Goal: Transaction & Acquisition: Purchase product/service

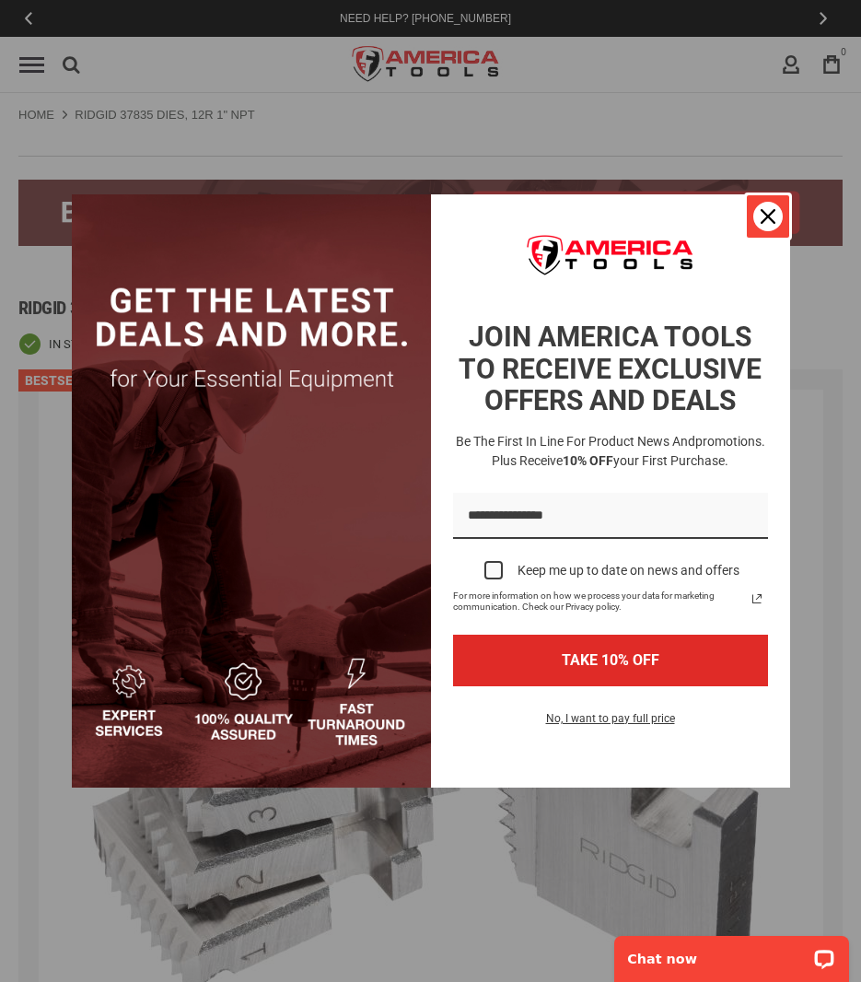
click at [767, 216] on icon "close icon" at bounding box center [768, 216] width 15 height 15
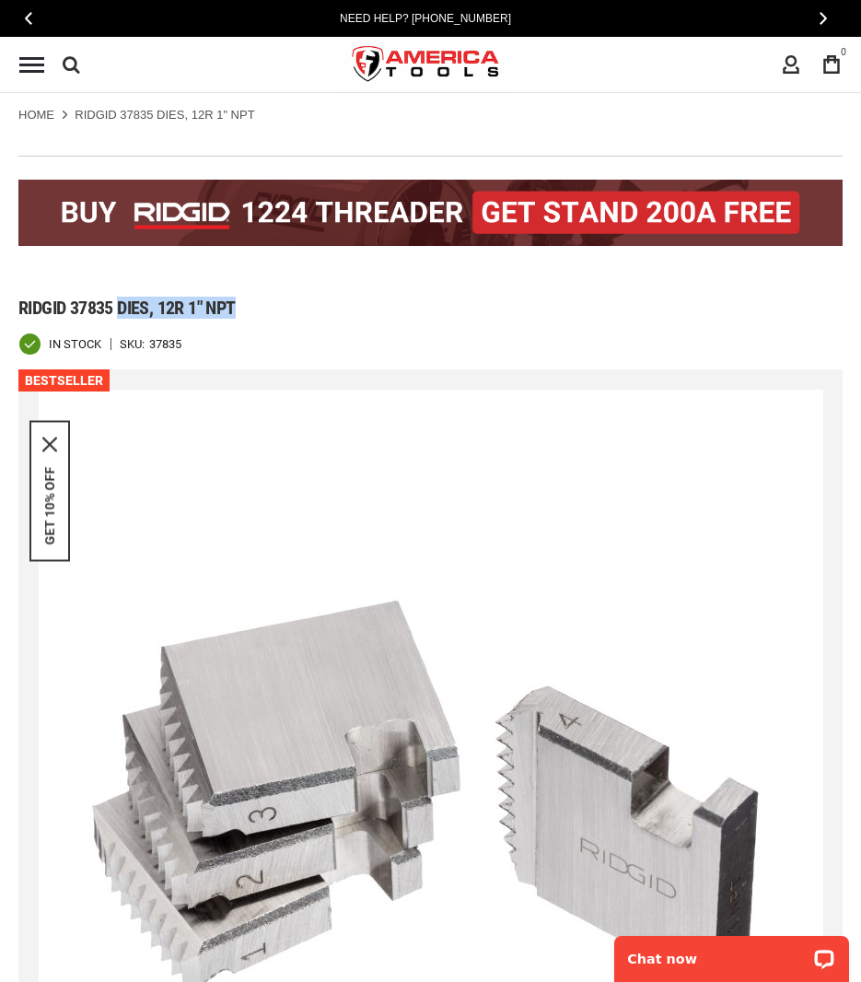
drag, startPoint x: 120, startPoint y: 310, endPoint x: 280, endPoint y: 308, distance: 160.3
click at [280, 308] on h1 "Ridgid 37835 dies, 12r 1" npt" at bounding box center [430, 308] width 824 height 22
copy span "dies, 12r 1" npt"
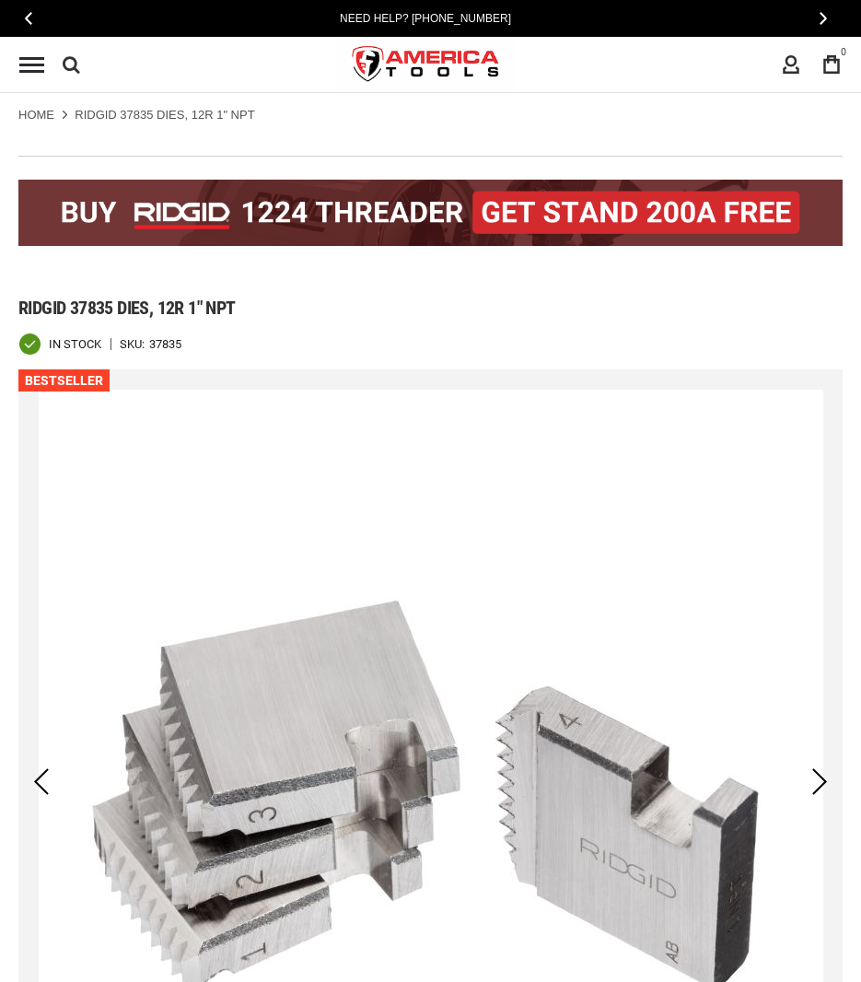
click at [80, 68] on div "Navigation Reviews About Blog Repairs Contact Us Search Advanced Search Search …" at bounding box center [426, 64] width 852 height 55
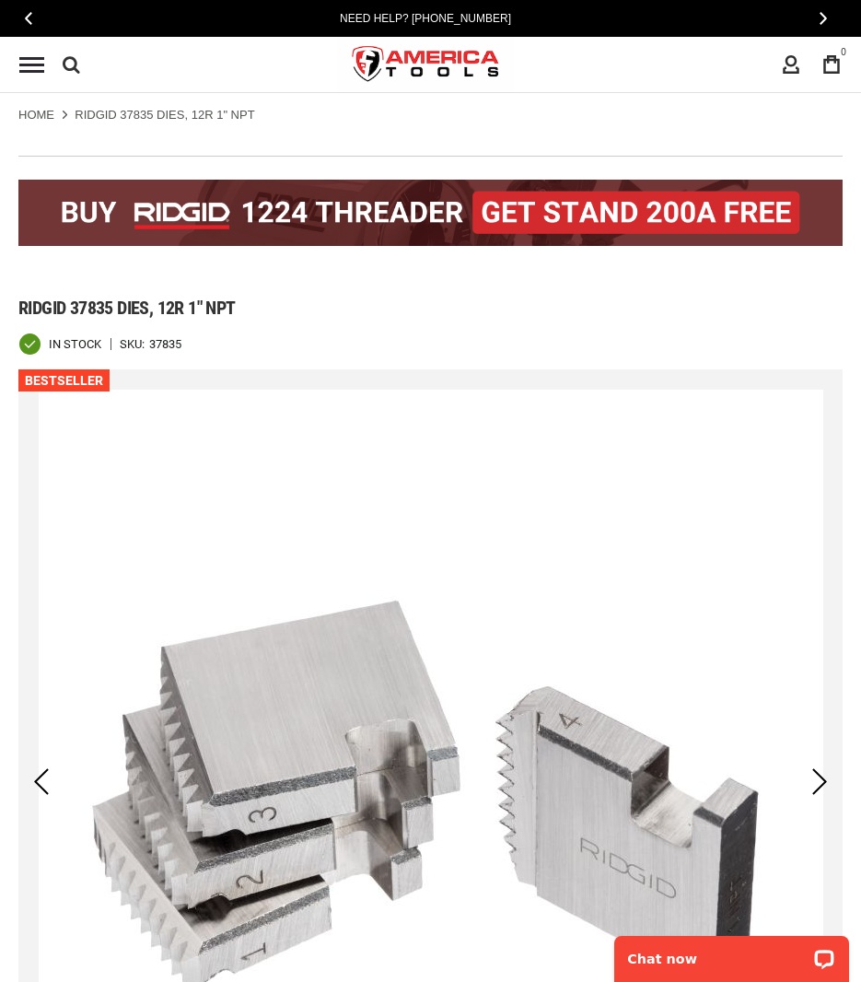
click at [76, 68] on icon at bounding box center [72, 65] width 18 height 28
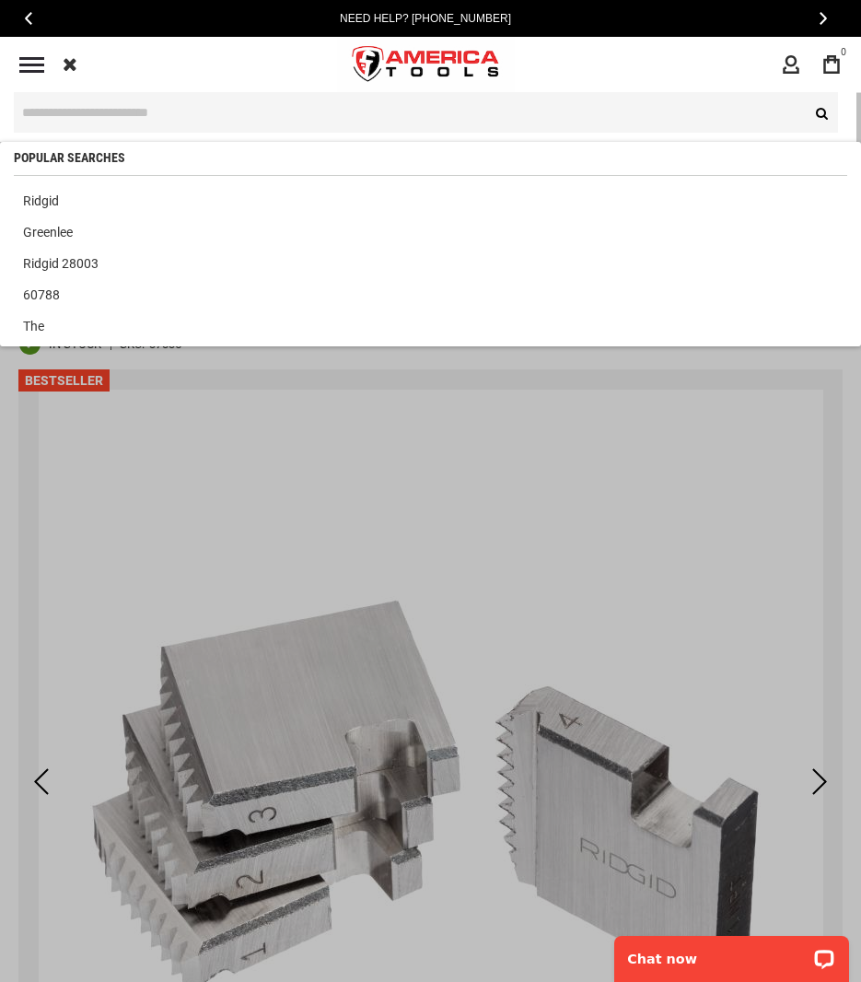
click at [85, 117] on input "text" at bounding box center [426, 112] width 824 height 41
paste input "*****"
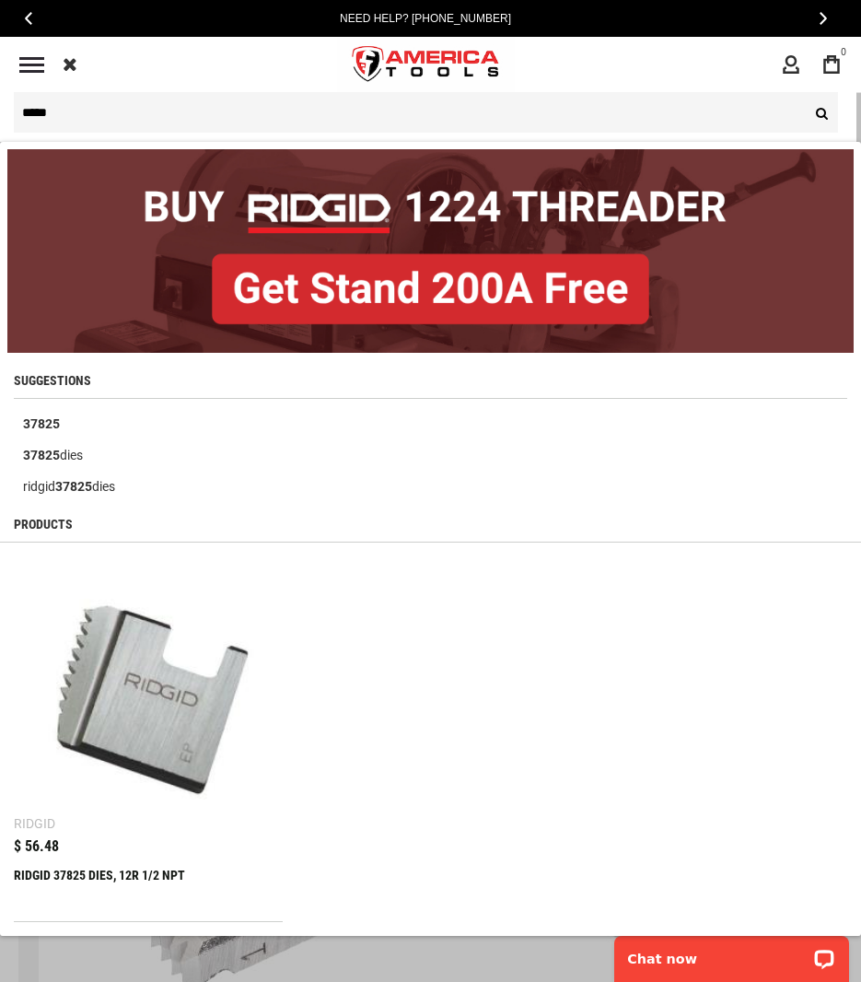
type input "*****"
click at [801, 92] on button "Search" at bounding box center [819, 112] width 37 height 41
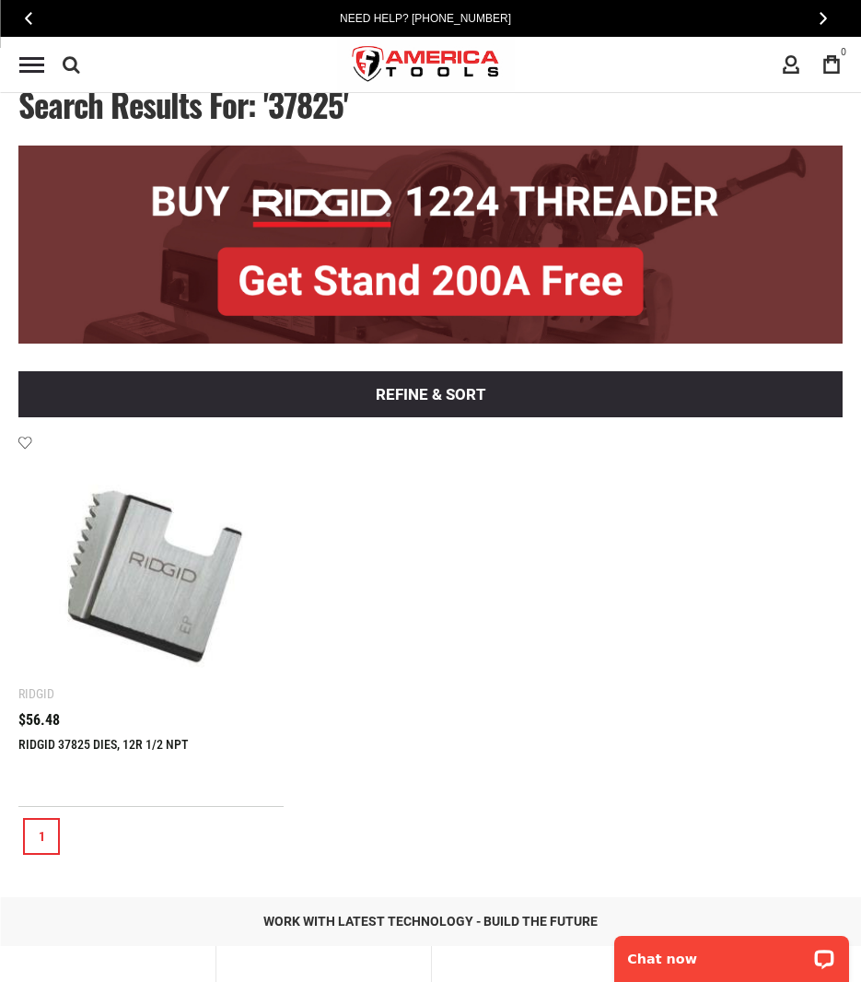
scroll to position [92, 0]
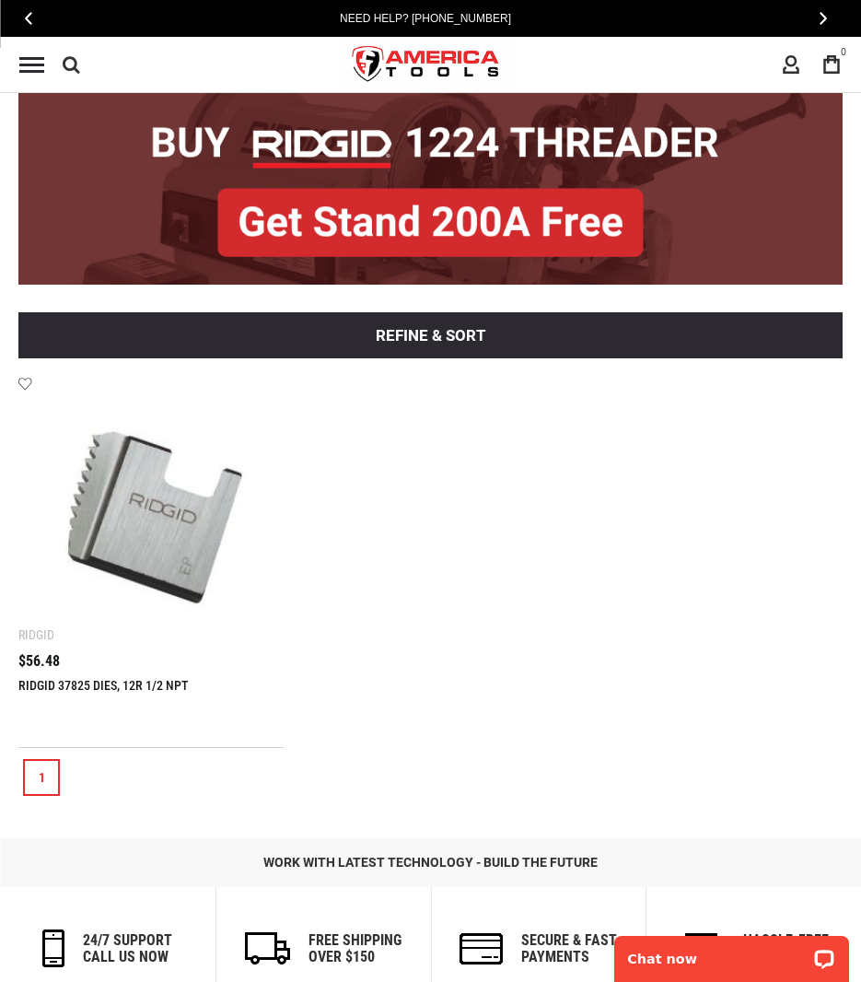
click at [149, 635] on link at bounding box center [150, 509] width 265 height 265
click at [55, 659] on span "$56.48" at bounding box center [38, 661] width 41 height 15
click at [115, 674] on div "RIDGID 37825 DIES, 12R 1/2 NPT $56.48" at bounding box center [150, 691] width 265 height 75
click at [197, 599] on img at bounding box center [151, 509] width 228 height 228
click at [177, 545] on img at bounding box center [151, 509] width 228 height 228
